Goal: Information Seeking & Learning: Learn about a topic

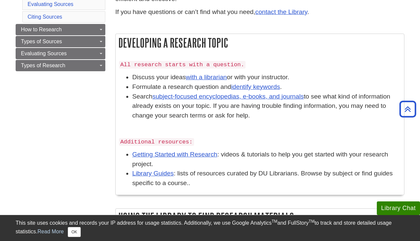
scroll to position [143, 0]
click at [258, 85] on link "identify keywords" at bounding box center [255, 86] width 49 height 7
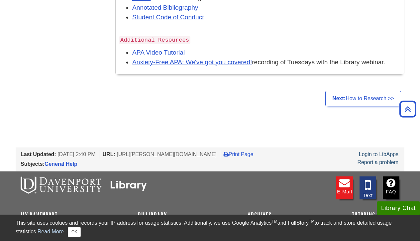
scroll to position [764, 0]
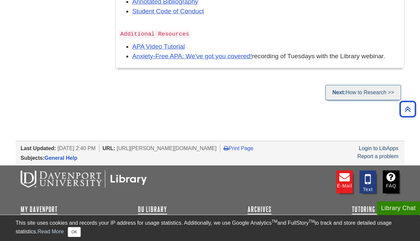
click at [355, 85] on link "Next: How to Research >>" at bounding box center [363, 92] width 76 height 15
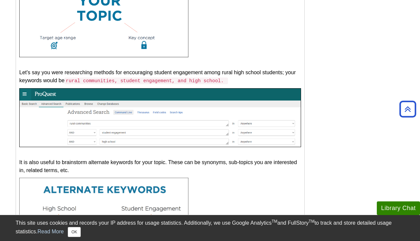
scroll to position [89, 0]
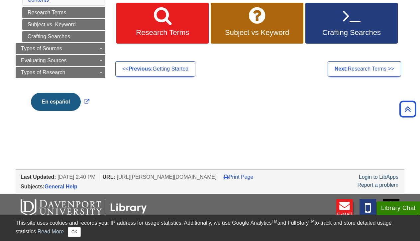
scroll to position [111, 0]
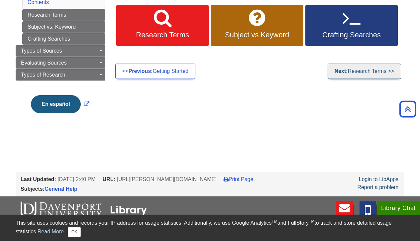
click at [349, 71] on link "Next: Research Terms >>" at bounding box center [364, 70] width 73 height 15
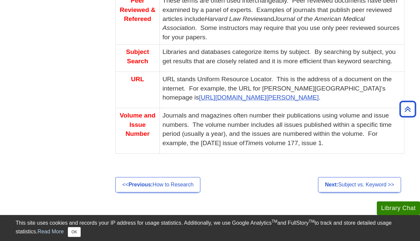
scroll to position [517, 0]
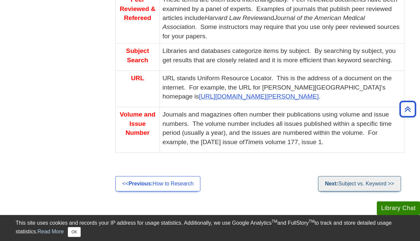
click at [361, 176] on link "Next: Subject vs. Keyword >>" at bounding box center [359, 183] width 83 height 15
click at [356, 176] on link "Next: Subject vs. Keyword >>" at bounding box center [359, 183] width 83 height 15
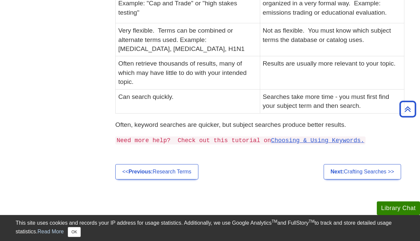
scroll to position [220, 0]
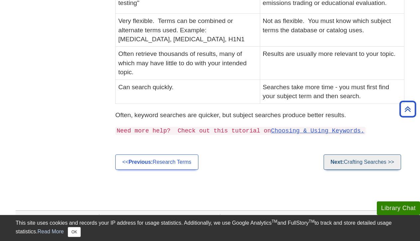
click at [358, 157] on link "Next: Crafting Searches >>" at bounding box center [362, 161] width 77 height 15
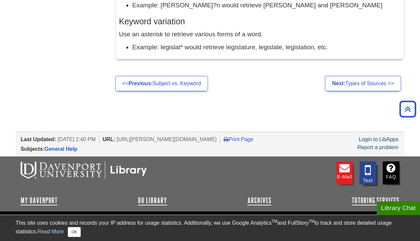
scroll to position [699, 0]
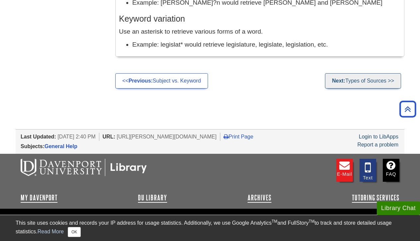
click at [360, 78] on link "Next: Types of Sources >>" at bounding box center [363, 80] width 76 height 15
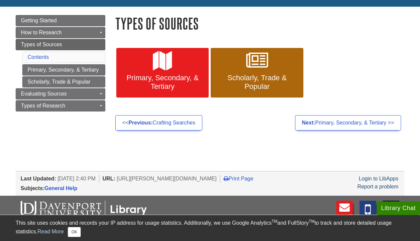
scroll to position [72, 0]
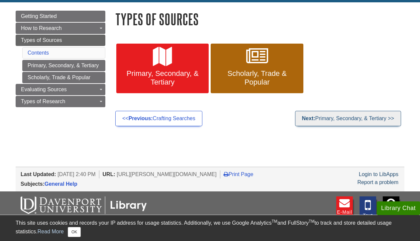
click at [356, 118] on link "Next: Primary, Secondary, & Tertiary >>" at bounding box center [348, 118] width 106 height 15
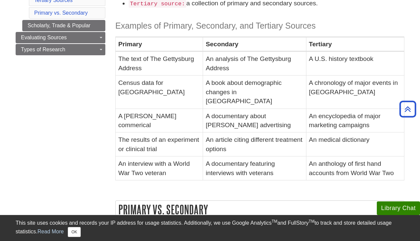
scroll to position [146, 0]
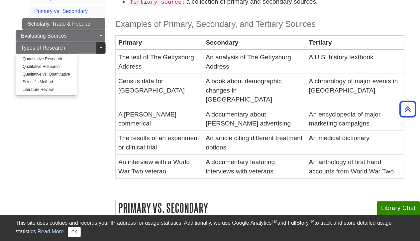
click at [101, 48] on span "Guide Page Menu" at bounding box center [101, 47] width 3 height 1
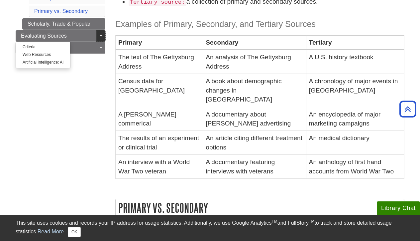
click at [101, 37] on link "Toggle Dropdown" at bounding box center [100, 35] width 9 height 11
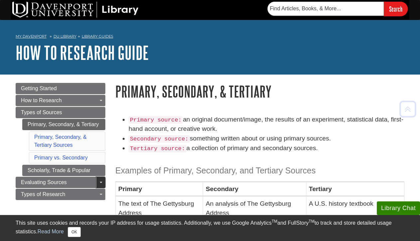
scroll to position [0, 0]
click at [64, 36] on link "DU Library" at bounding box center [65, 36] width 23 height 5
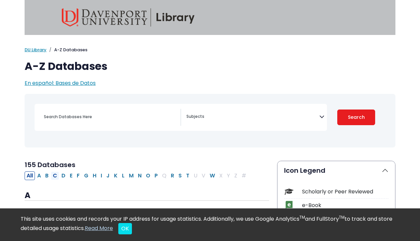
click at [55, 175] on button "C" at bounding box center [55, 175] width 8 height 9
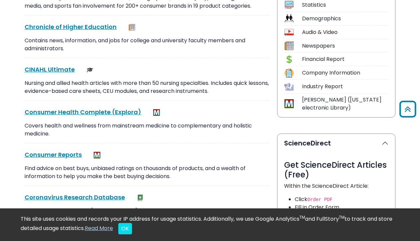
scroll to position [229, 0]
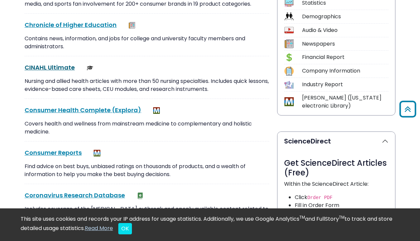
click at [49, 66] on link "CINAHL Ultimate This link opens in a new window" at bounding box center [50, 67] width 50 height 8
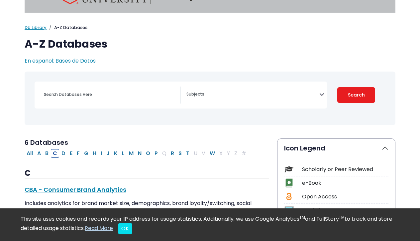
scroll to position [23, 0]
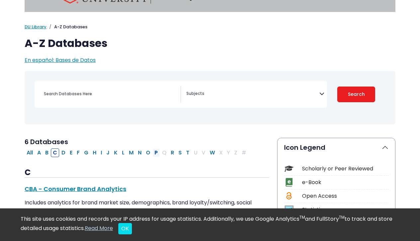
click at [155, 151] on button "P" at bounding box center [156, 152] width 7 height 9
select select "Database Subject Filter"
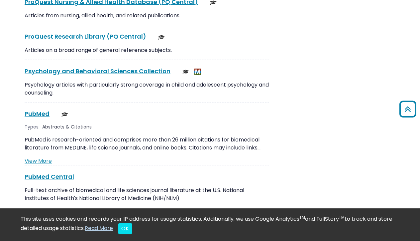
scroll to position [1184, 0]
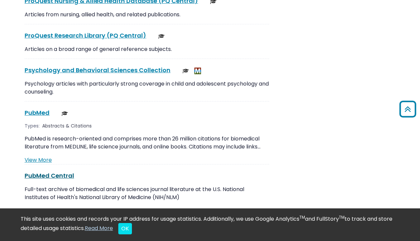
click at [51, 171] on link "PubMed Central This link opens in a new window" at bounding box center [50, 175] width 50 height 8
click at [42, 108] on link "PubMed This link opens in a new window" at bounding box center [37, 112] width 25 height 8
